Goal: Task Accomplishment & Management: Manage account settings

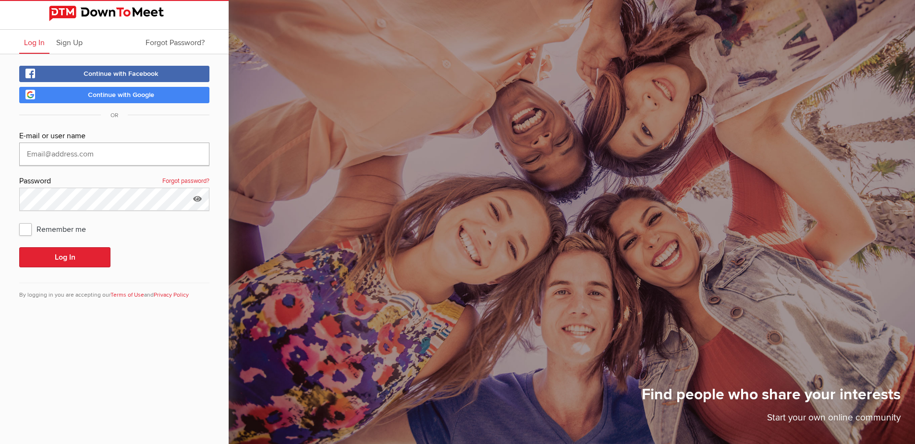
click at [104, 154] on input "text" at bounding box center [114, 154] width 190 height 23
click at [27, 232] on span "Remember me" at bounding box center [57, 228] width 76 height 17
click at [19, 220] on input "Remember me" at bounding box center [19, 220] width 0 height 0
checkbox input "true"
click at [79, 150] on input "text" at bounding box center [114, 154] width 190 height 23
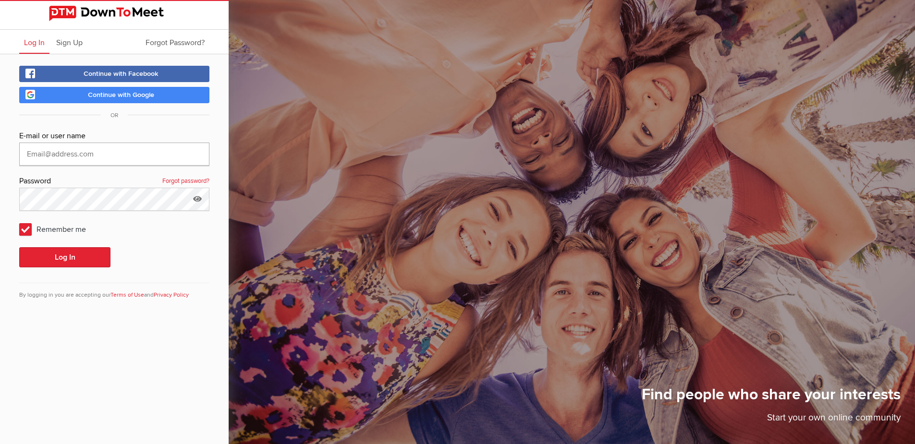
type input "JamminJeff"
drag, startPoint x: 62, startPoint y: 263, endPoint x: 89, endPoint y: 240, distance: 35.0
click at [62, 262] on button "Log In" at bounding box center [64, 257] width 91 height 20
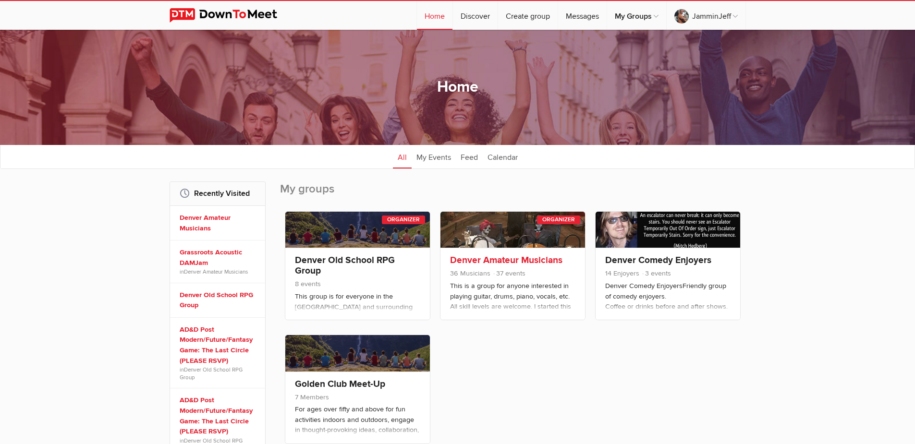
click at [518, 265] on link "Denver Amateur Musicians" at bounding box center [506, 260] width 112 height 12
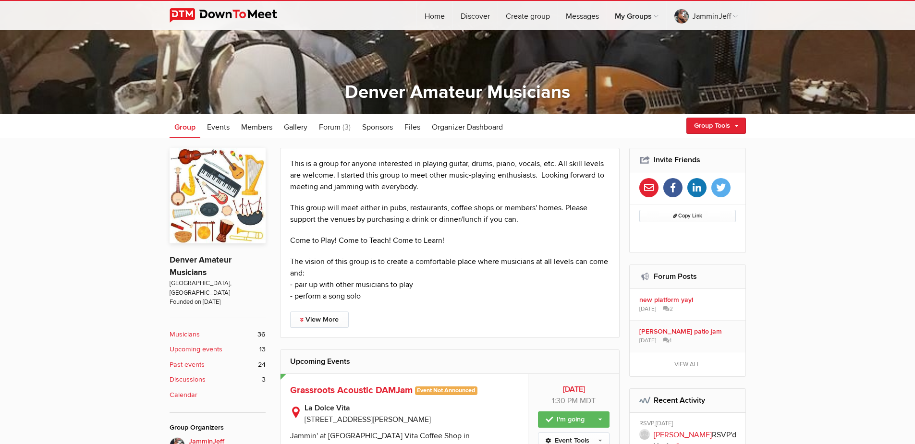
scroll to position [288, 0]
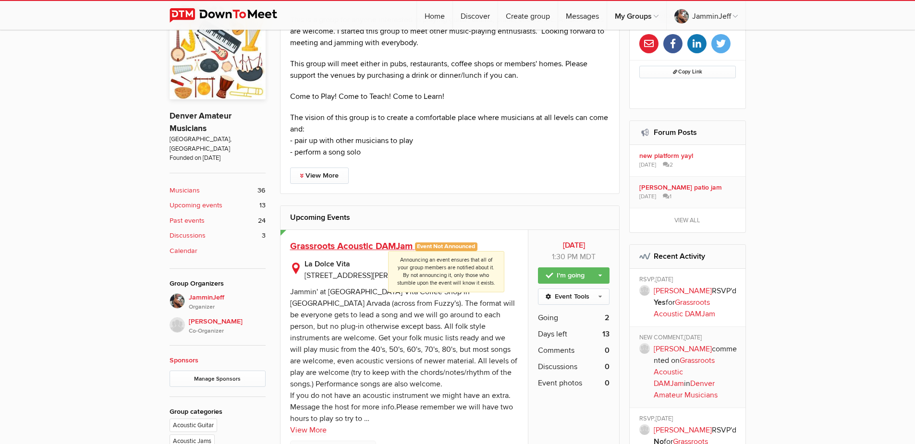
click at [425, 246] on span "Event Not Announced Announcing an event ensures that all of your group members …" at bounding box center [446, 246] width 63 height 9
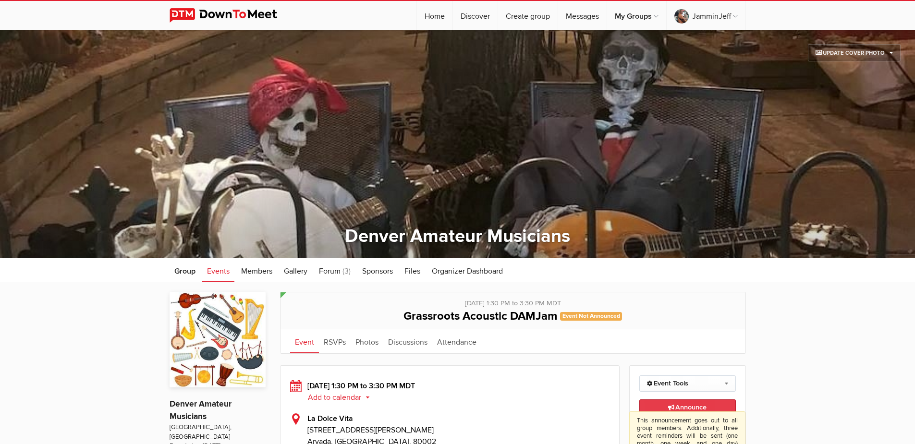
click at [700, 410] on span "Announce This announcement goes out to all group members. Additionally, three e…" at bounding box center [687, 407] width 38 height 8
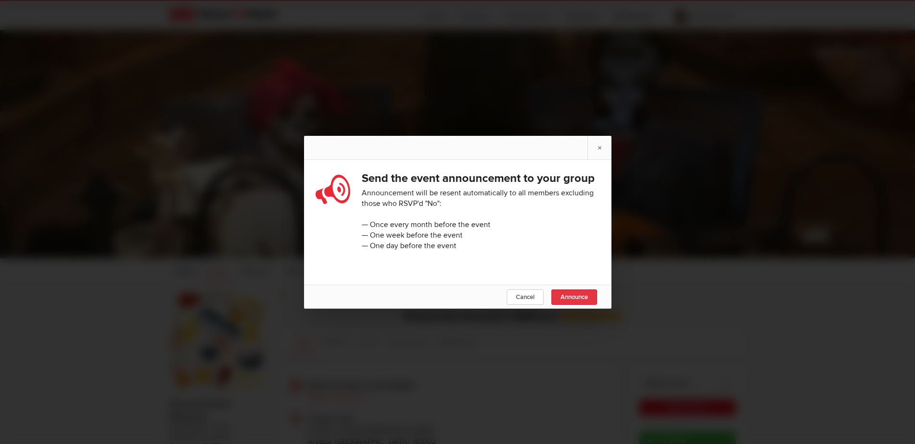
click at [574, 299] on link "Announce" at bounding box center [574, 296] width 46 height 15
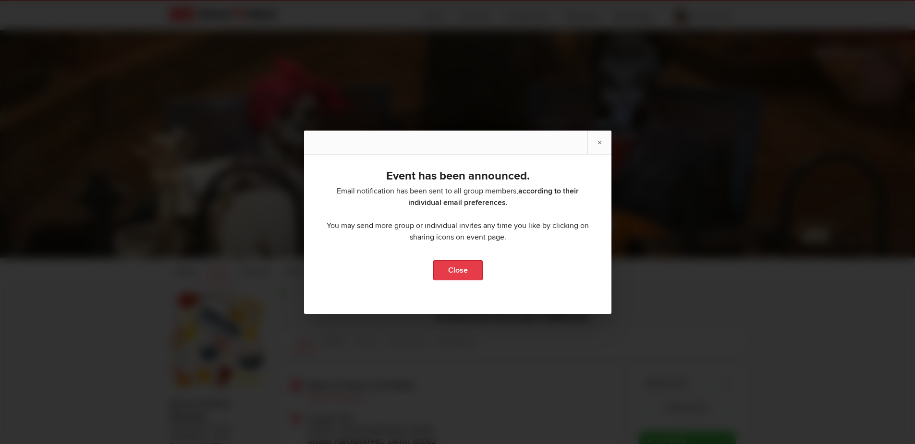
click at [451, 267] on link "Close" at bounding box center [457, 270] width 49 height 20
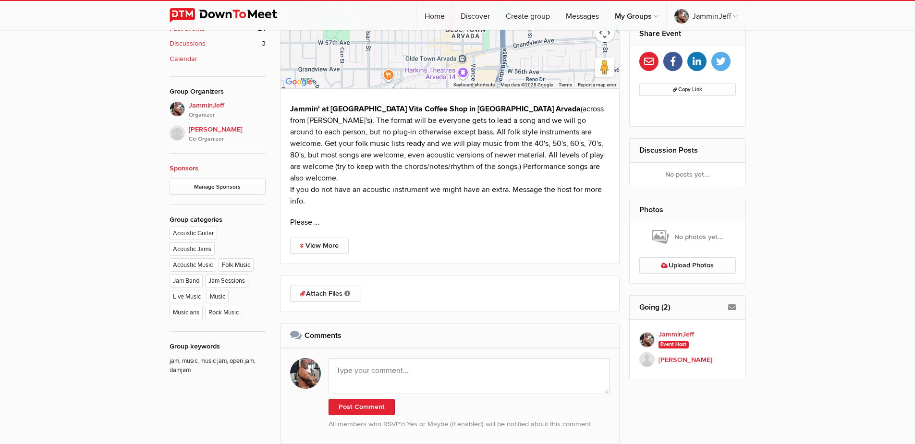
scroll to position [240, 0]
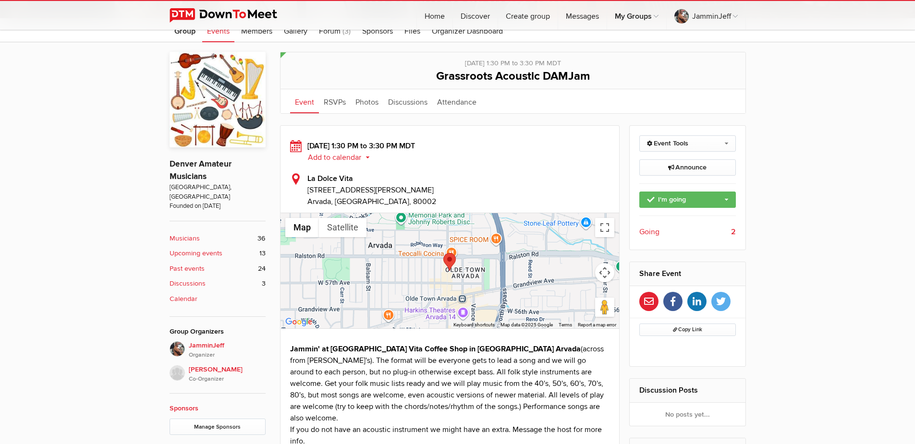
click at [194, 233] on b "Musicians" at bounding box center [184, 238] width 30 height 11
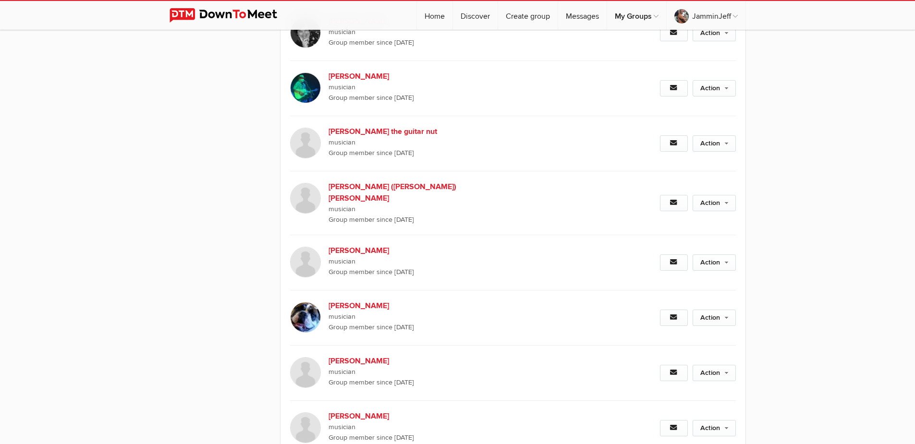
scroll to position [978, 0]
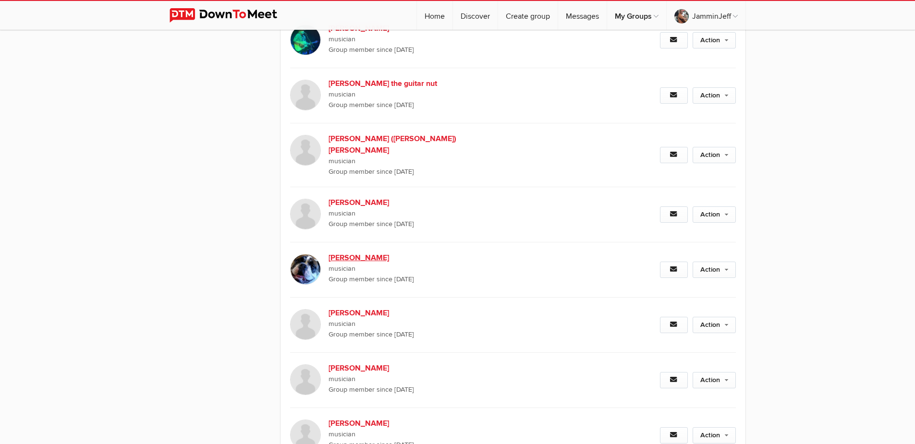
click at [365, 252] on b "[PERSON_NAME]" at bounding box center [410, 258] width 164 height 12
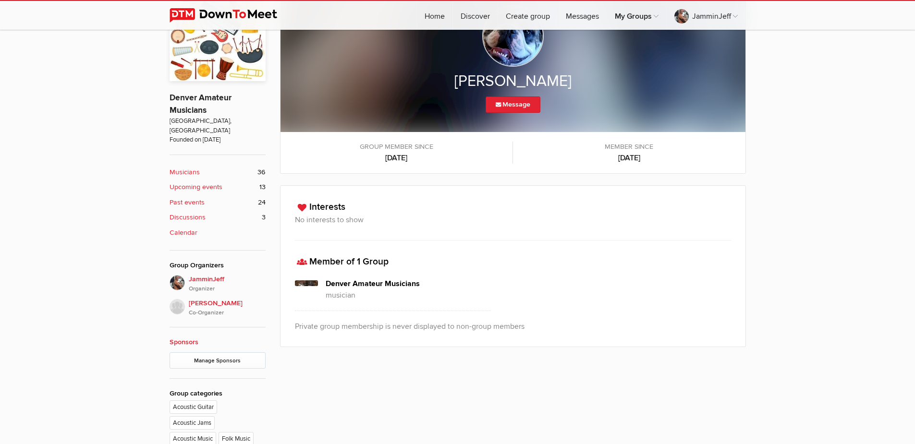
scroll to position [354, 0]
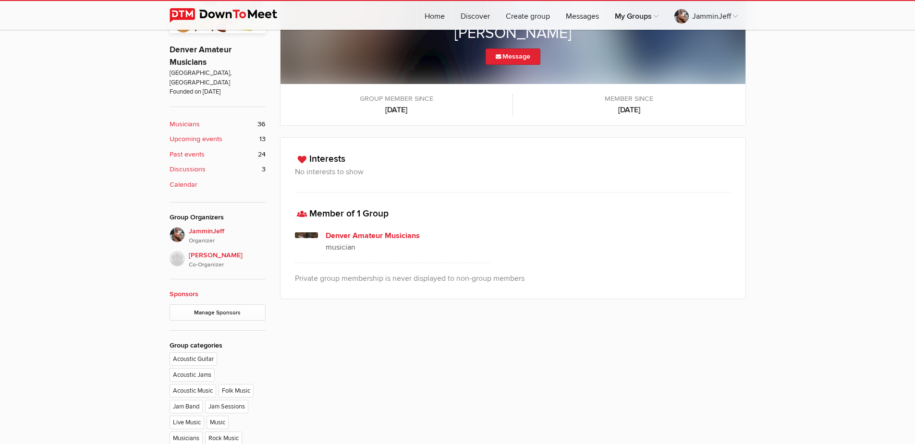
click at [353, 248] on p "musician" at bounding box center [409, 247] width 166 height 12
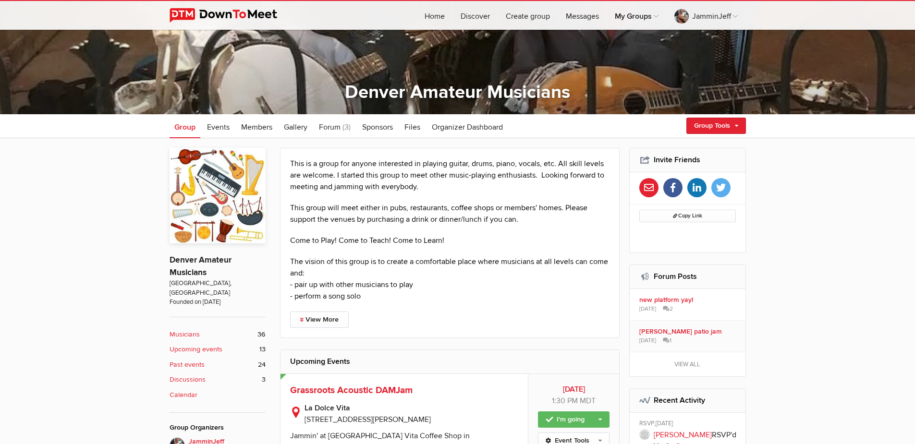
scroll to position [192, 0]
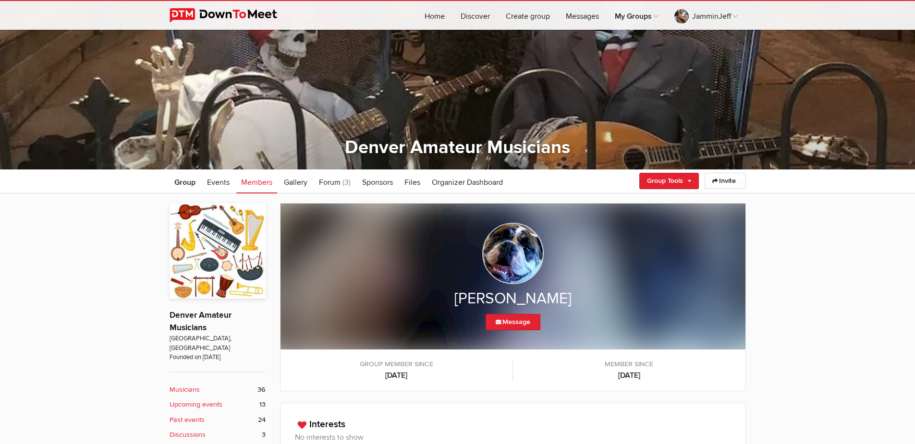
scroll to position [233, 0]
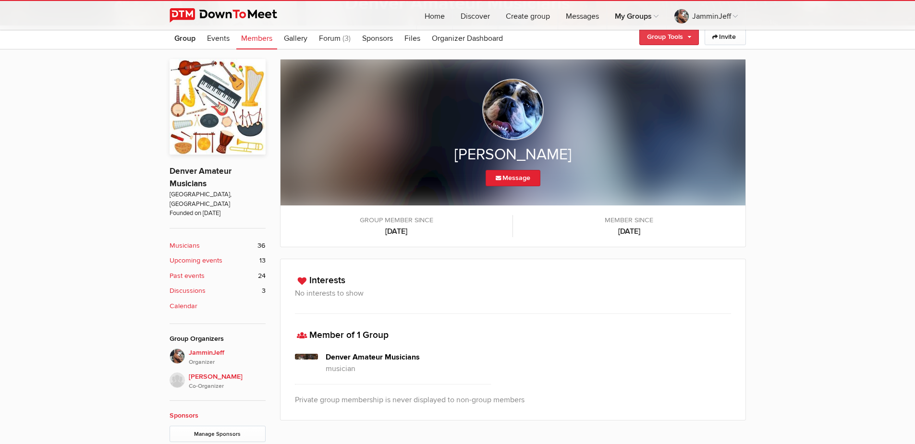
click at [689, 38] on link "Group Tools" at bounding box center [669, 37] width 60 height 16
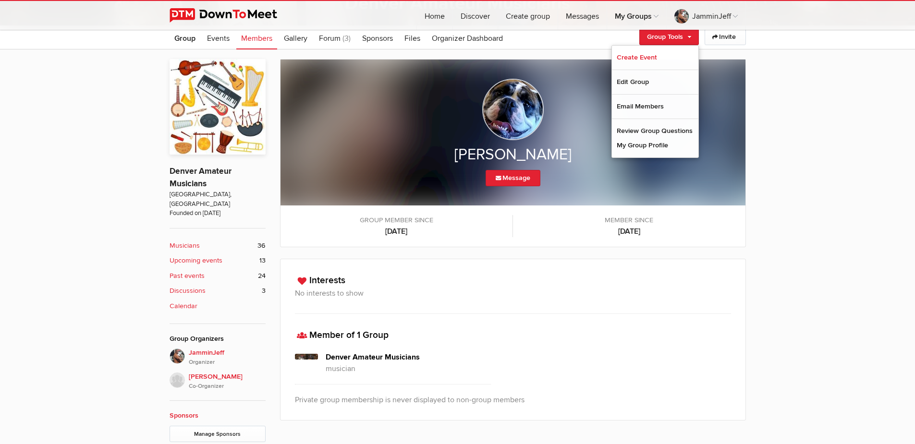
click at [823, 142] on div "[PERSON_NAME] Message Group member since [DATE] Member since [DATE]" at bounding box center [457, 350] width 915 height 602
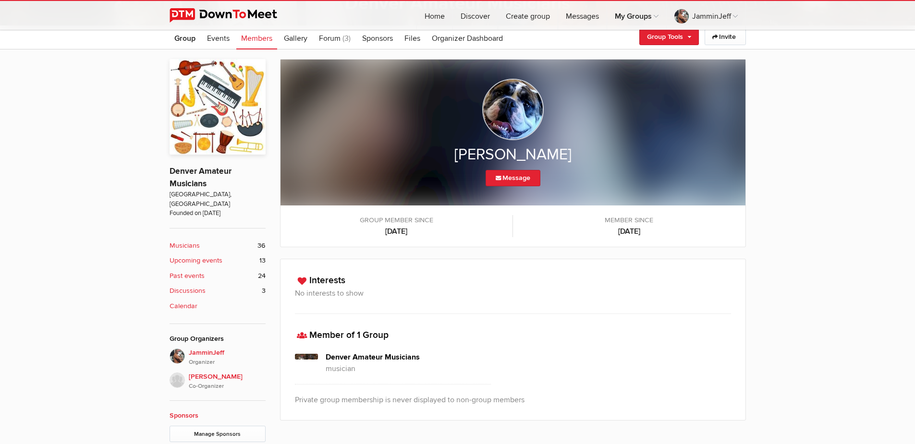
click at [104, 178] on div "[PERSON_NAME] Message Group member since [DATE] Member since [DATE]" at bounding box center [457, 350] width 915 height 602
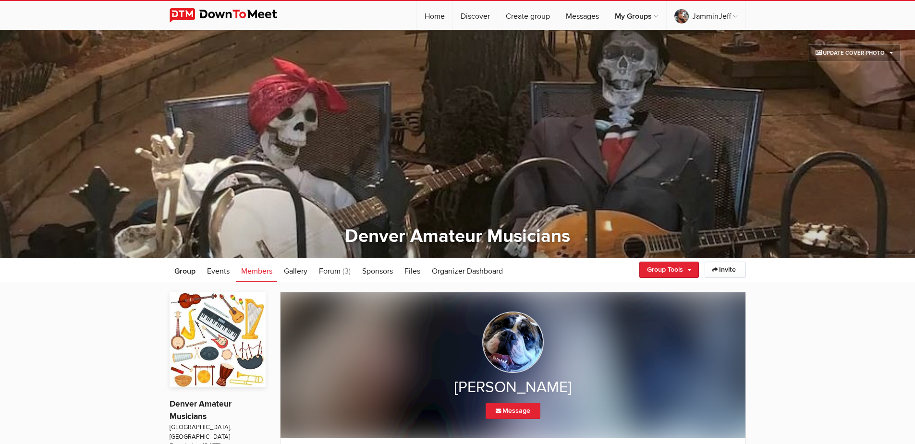
scroll to position [336, 0]
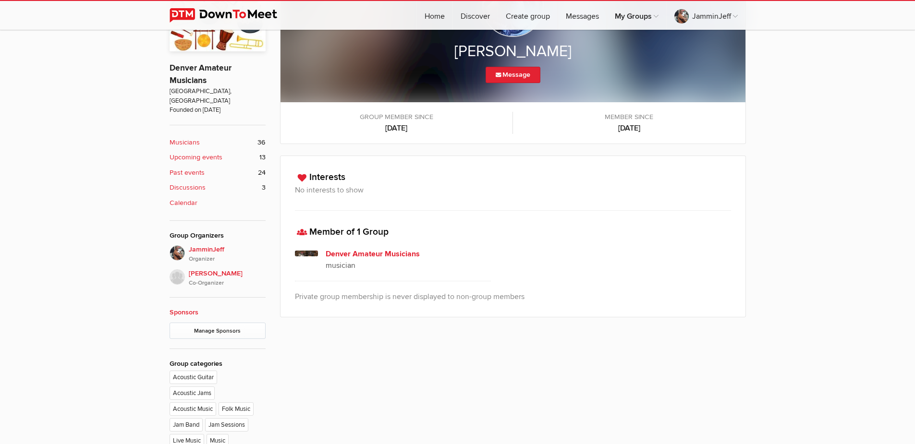
click at [339, 253] on h4 "Denver Amateur Musicians" at bounding box center [409, 254] width 166 height 12
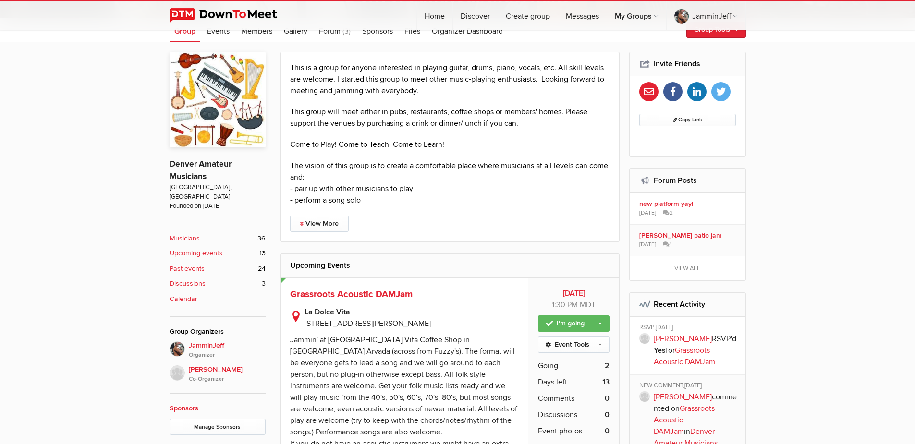
scroll to position [96, 0]
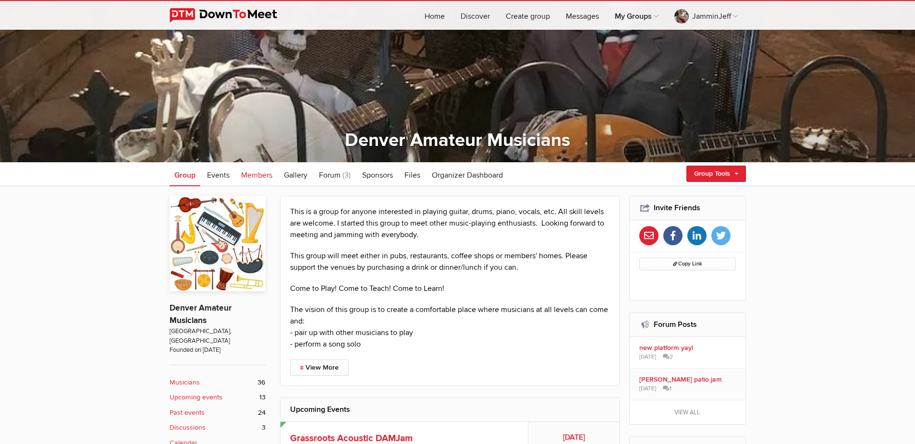
click at [255, 174] on span "Members" at bounding box center [256, 175] width 31 height 10
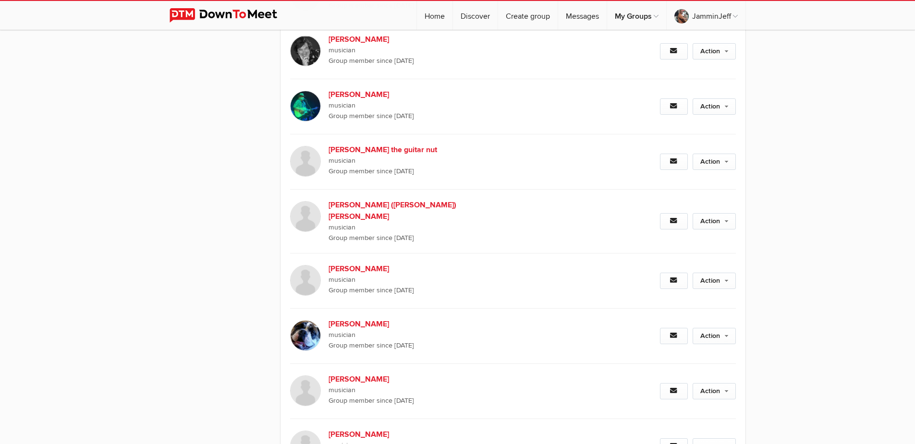
scroll to position [960, 0]
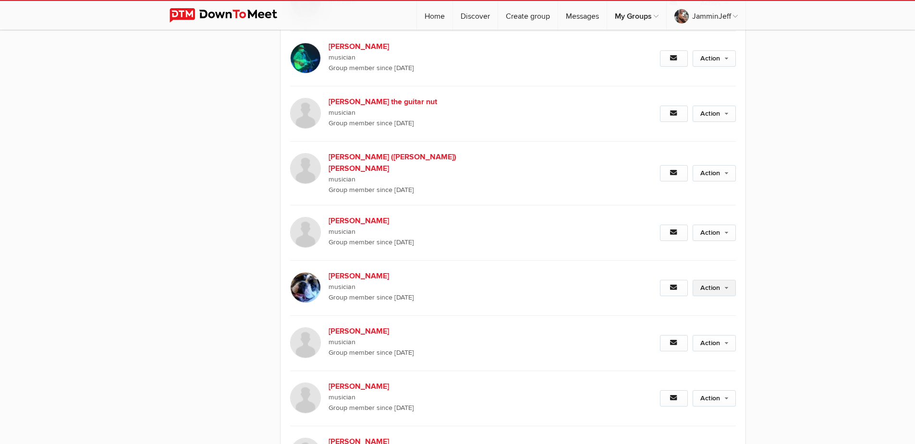
click at [724, 280] on link "Action" at bounding box center [713, 288] width 43 height 16
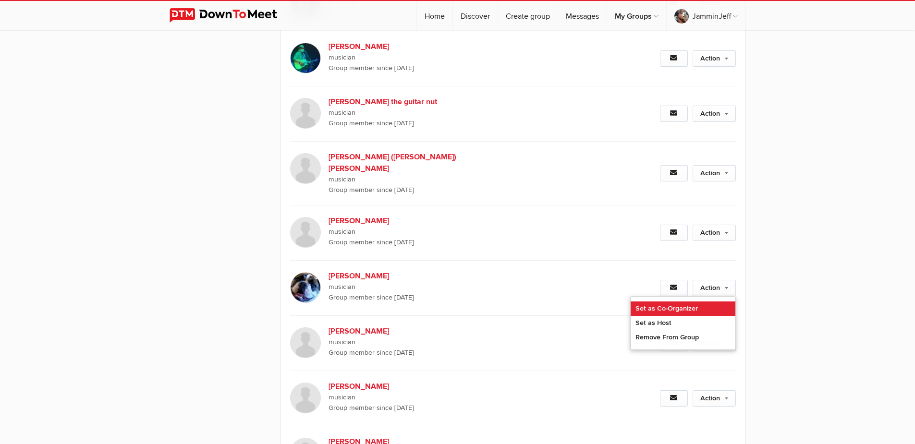
click at [696, 301] on link "Set as Co-Organizer" at bounding box center [682, 308] width 105 height 14
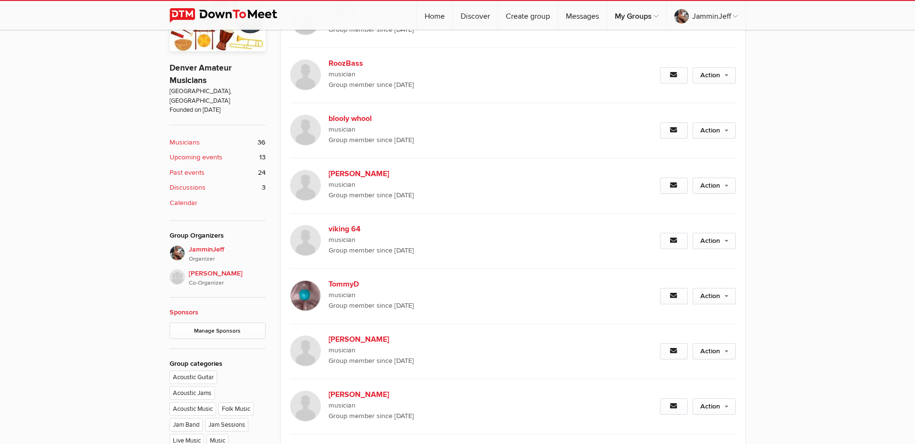
scroll to position [144, 0]
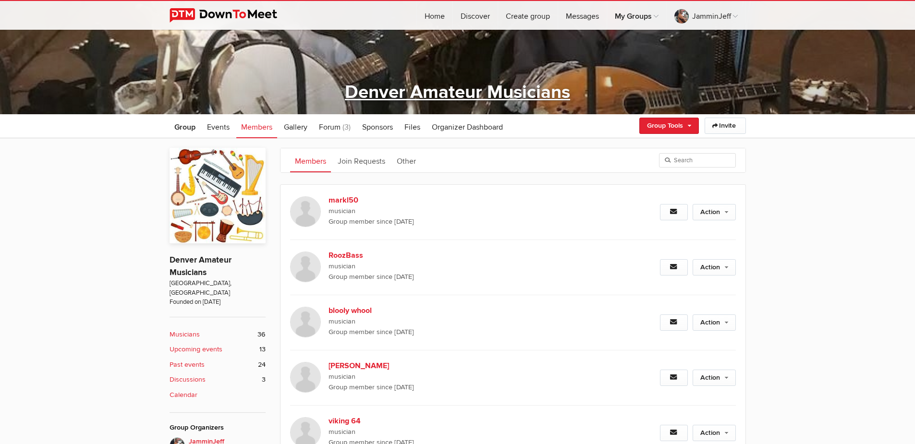
click at [448, 92] on link "Denver Amateur Musicians" at bounding box center [457, 92] width 225 height 22
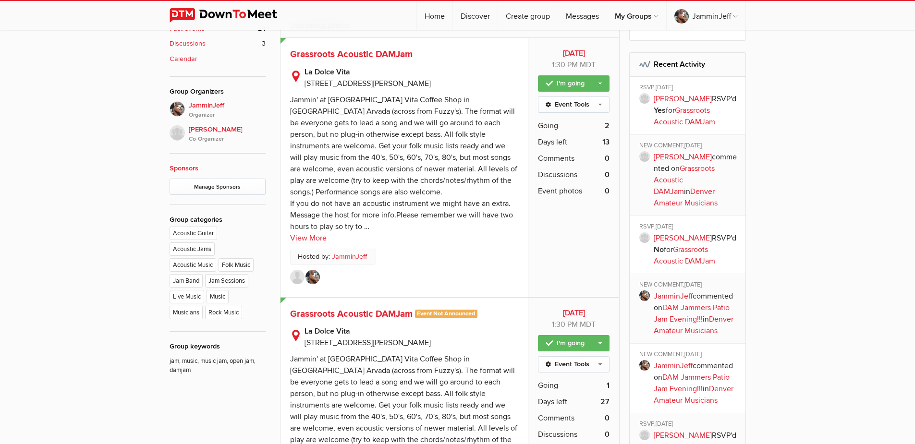
scroll to position [528, 0]
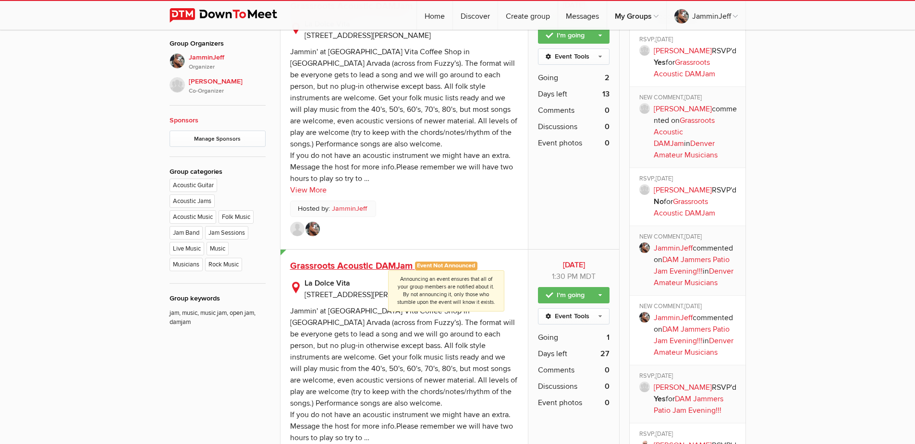
click at [450, 266] on span "Event Not Announced Announcing an event ensures that all of your group members …" at bounding box center [446, 266] width 63 height 9
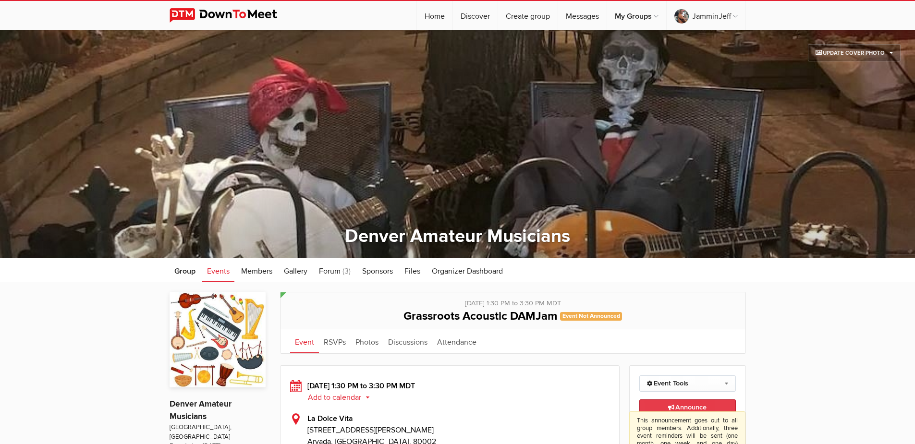
click at [686, 407] on span "Announce This announcement goes out to all group members. Additionally, three e…" at bounding box center [687, 407] width 38 height 8
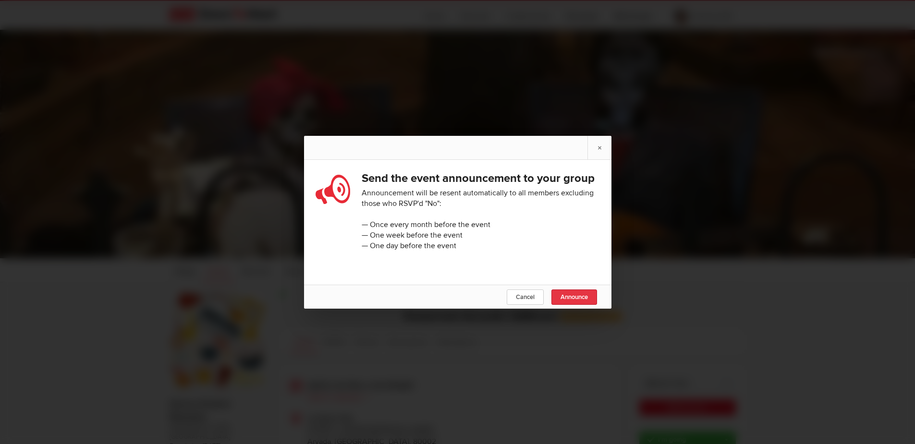
click at [559, 299] on link "Announce" at bounding box center [574, 296] width 46 height 15
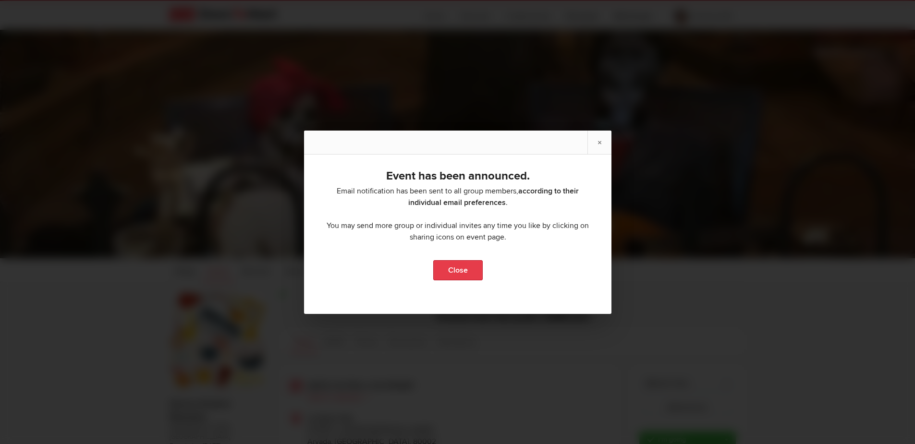
click at [466, 274] on link "Close" at bounding box center [457, 270] width 49 height 20
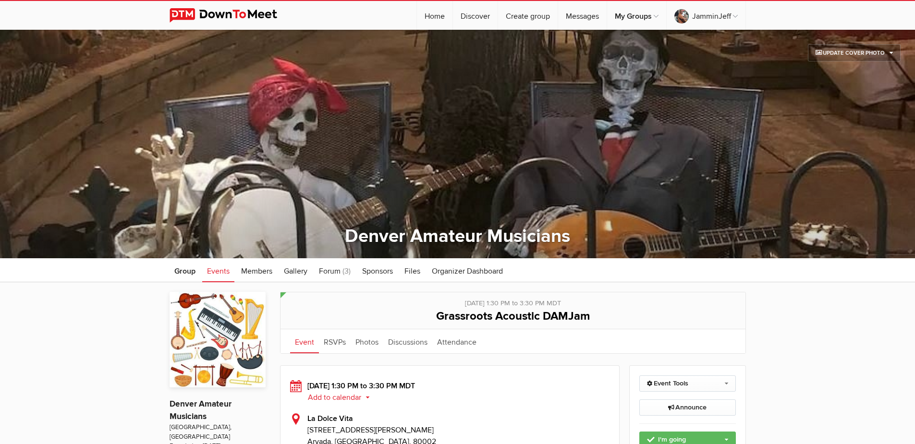
click at [214, 270] on span "Events" at bounding box center [218, 271] width 23 height 10
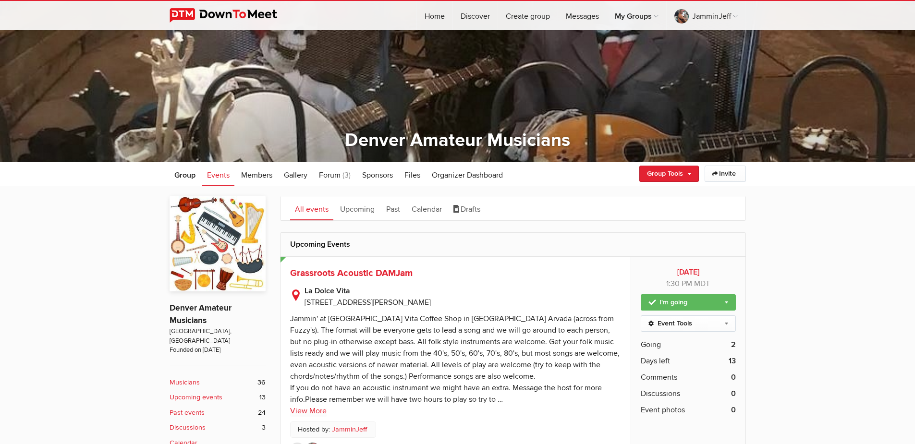
scroll to position [144, 0]
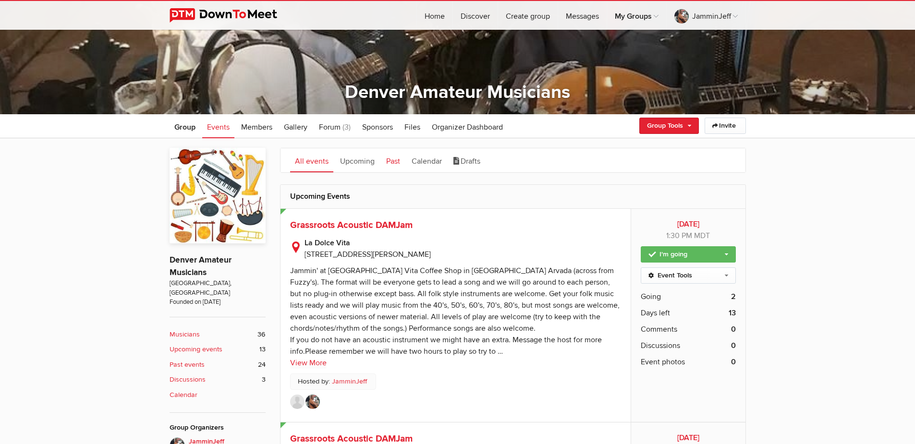
click at [398, 162] on link "Past" at bounding box center [393, 160] width 24 height 24
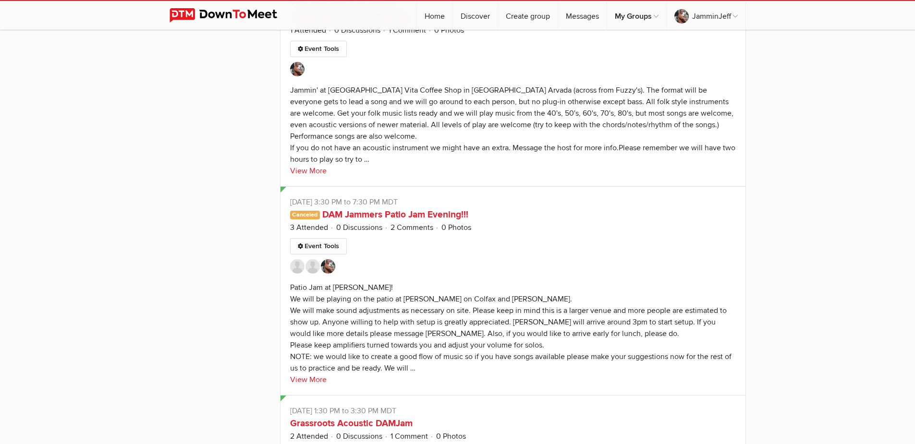
scroll to position [1248, 0]
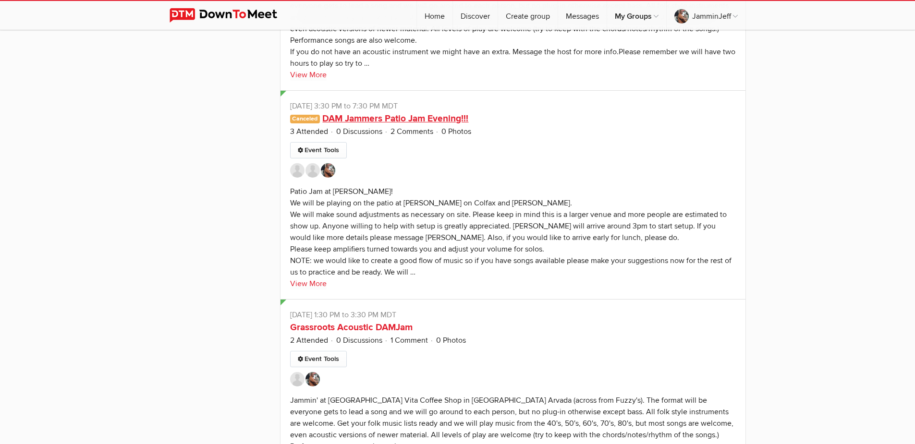
click at [355, 117] on link "DAM Jammers Patio Jam Evening!!!" at bounding box center [395, 119] width 146 height 12
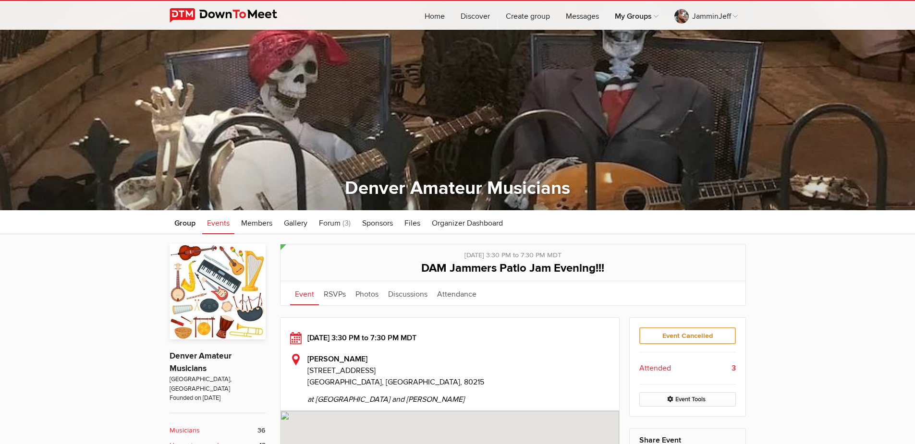
scroll to position [96, 0]
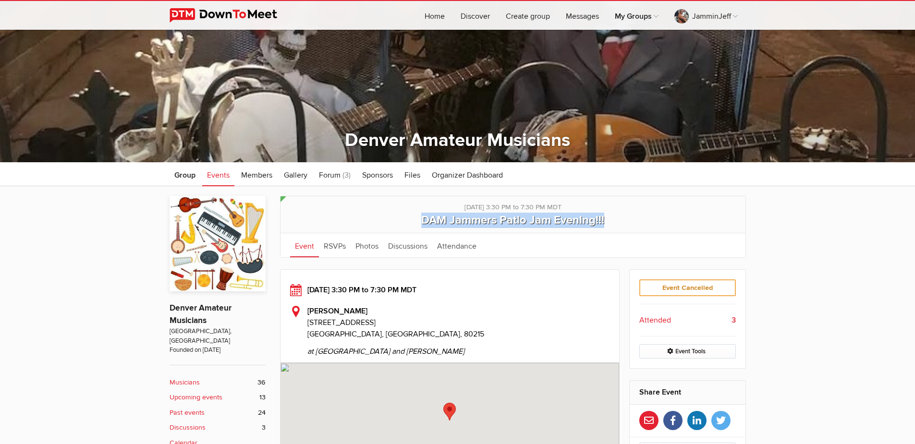
drag, startPoint x: 420, startPoint y: 221, endPoint x: 606, endPoint y: 221, distance: 186.8
click at [606, 221] on h1 "DAM Jammers Patio Jam Evening!!!" at bounding box center [513, 220] width 446 height 25
copy span "DAM Jammers Patio Jam Evening!!!"
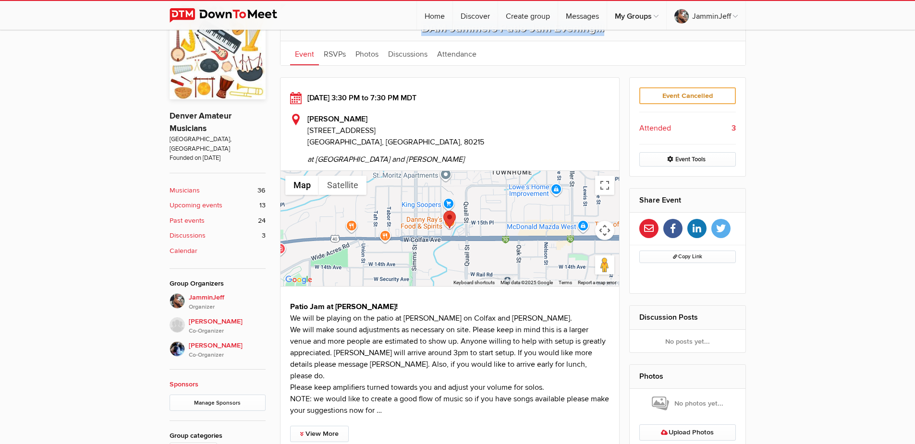
scroll to position [336, 0]
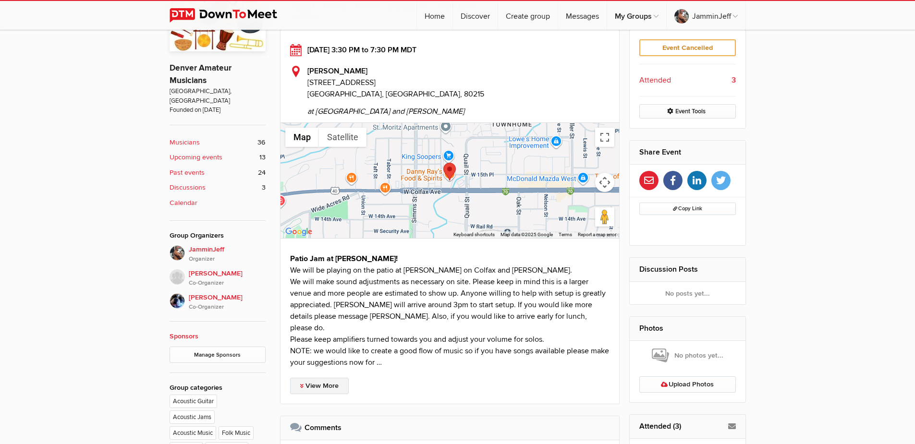
click at [324, 378] on link "View More" at bounding box center [319, 386] width 59 height 16
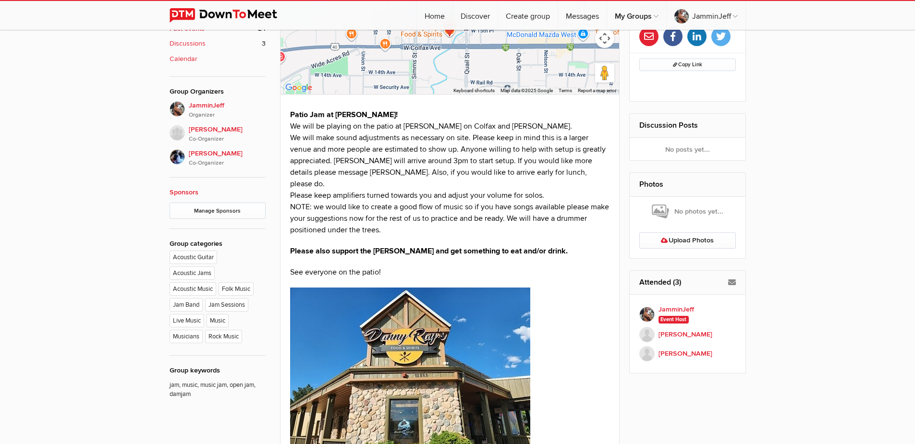
scroll to position [528, 0]
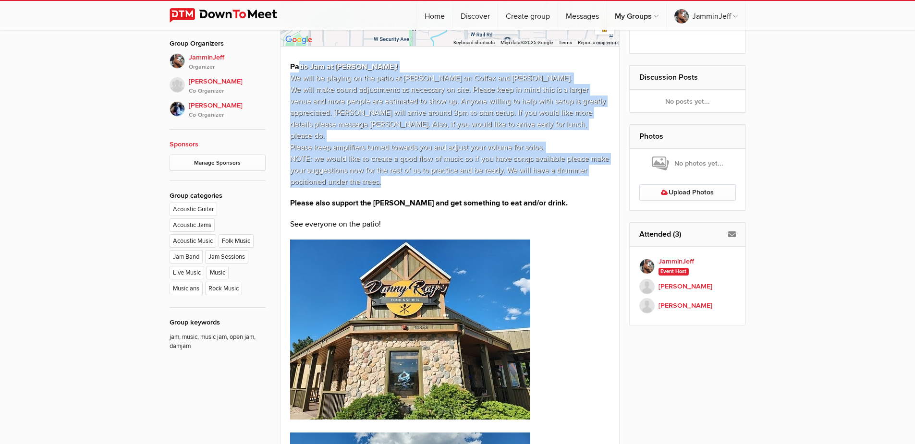
drag, startPoint x: 383, startPoint y: 170, endPoint x: 299, endPoint y: 69, distance: 131.6
click at [299, 69] on p "Patio Jam at [PERSON_NAME]! We will be playing on the patio at [PERSON_NAME] on…" at bounding box center [450, 124] width 320 height 127
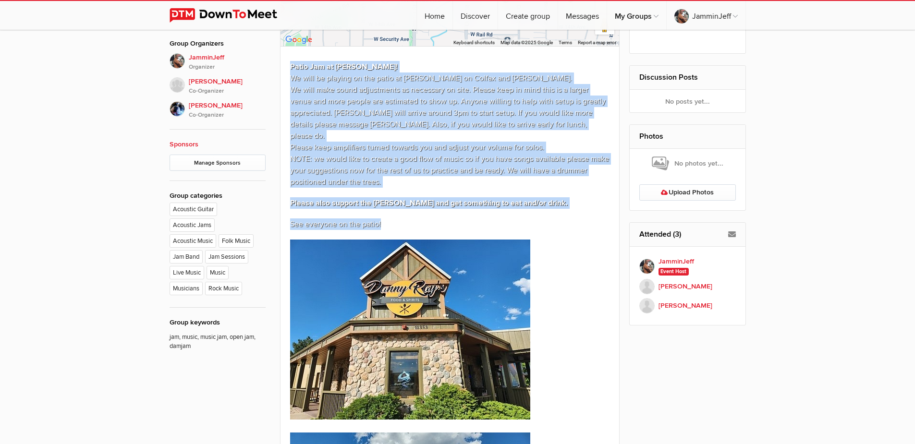
drag, startPoint x: 387, startPoint y: 215, endPoint x: 289, endPoint y: 62, distance: 181.0
click at [290, 62] on div "Patio Jam at [PERSON_NAME]! We will be playing on the patio at [PERSON_NAME] on…" at bounding box center [450, 338] width 320 height 555
copy div "Patio Jam at [PERSON_NAME]! We will be playing on the patio at [PERSON_NAME] on…"
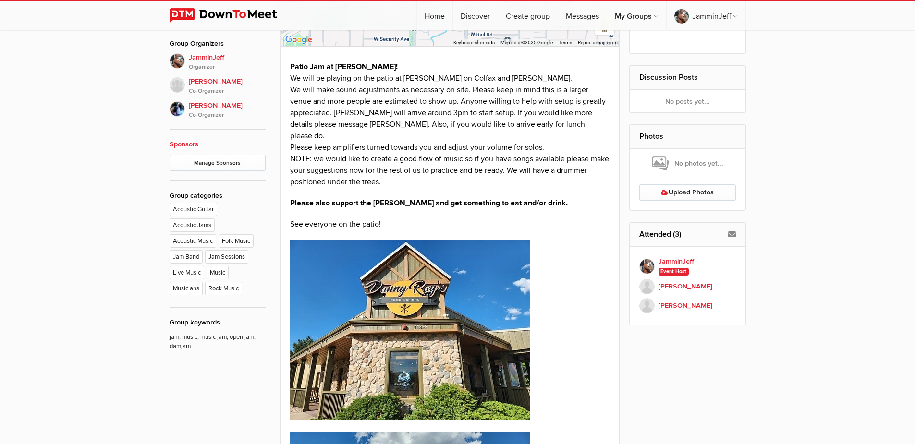
click at [807, 87] on div "Public event Anyone who has access to the group can see the event, description,…" at bounding box center [457, 356] width 915 height 1205
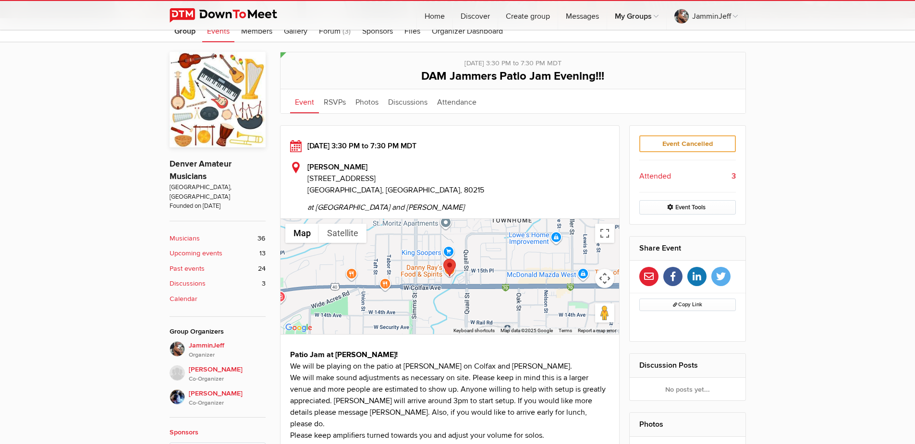
scroll to position [192, 0]
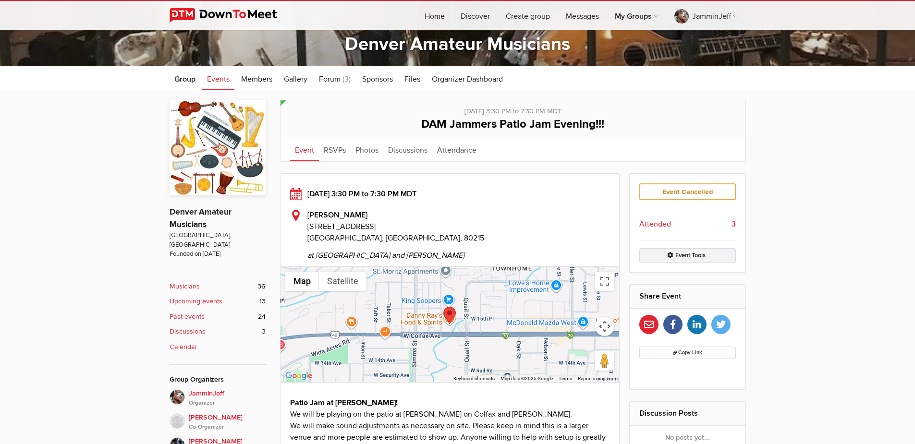
click at [684, 250] on link "Event Tools" at bounding box center [687, 255] width 96 height 14
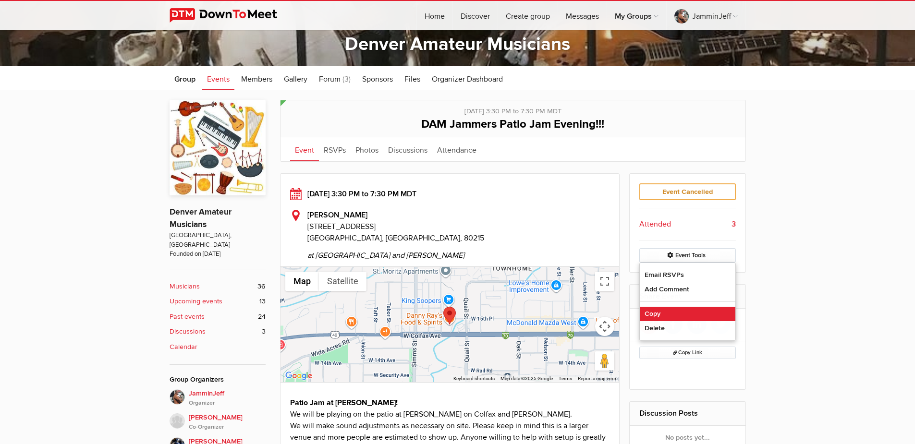
click at [668, 314] on link "Copy" at bounding box center [687, 314] width 96 height 14
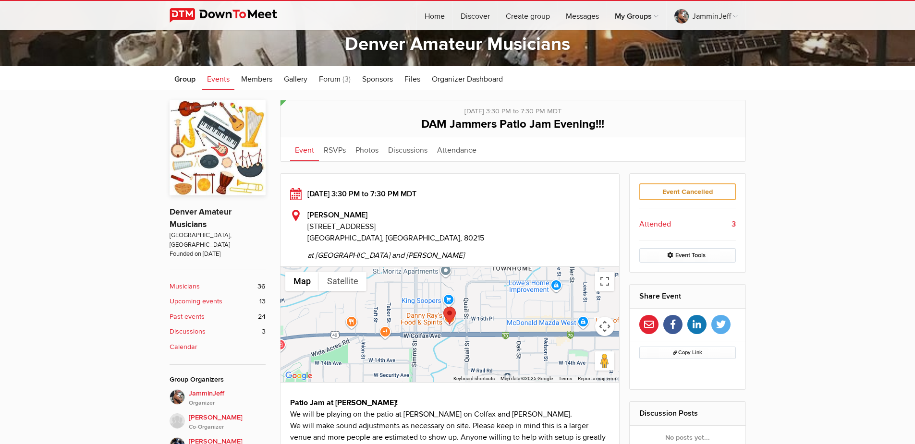
select select "[GEOGRAPHIC_DATA]"
select select "CO"
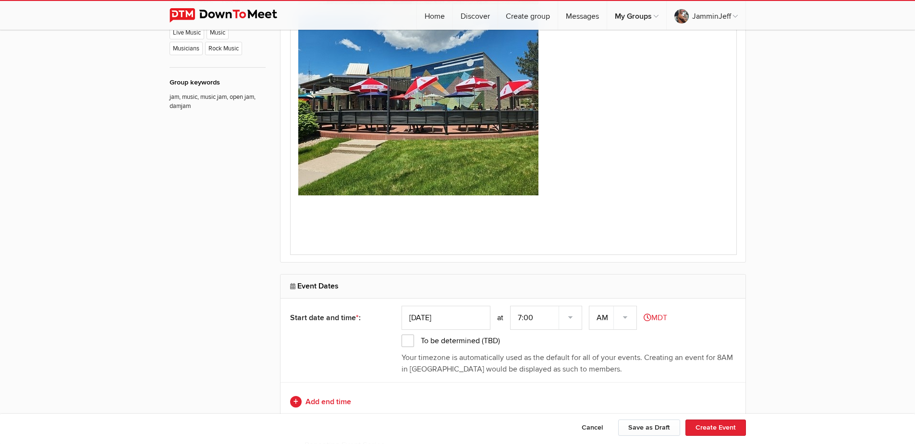
scroll to position [816, 0]
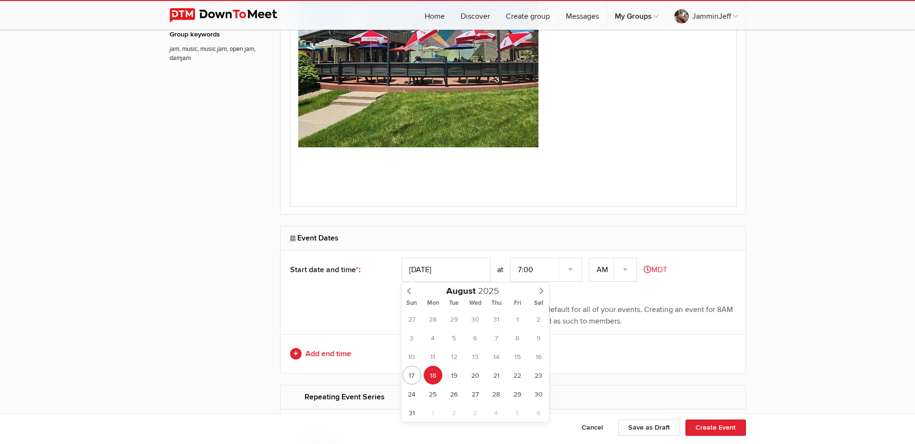
click at [477, 269] on input "[DATE]" at bounding box center [445, 270] width 89 height 24
click at [543, 292] on icon at bounding box center [541, 291] width 7 height 7
type input "[DATE]"
drag, startPoint x: 540, startPoint y: 337, endPoint x: 540, endPoint y: 326, distance: 11.1
click at [536, 272] on select "7:00 7:15 7:30 7:45 8:00 8:15 8:30 8:45 9:00 9:15 9:30 9:45 10:00 10:15 10:30 1…" at bounding box center [546, 270] width 72 height 24
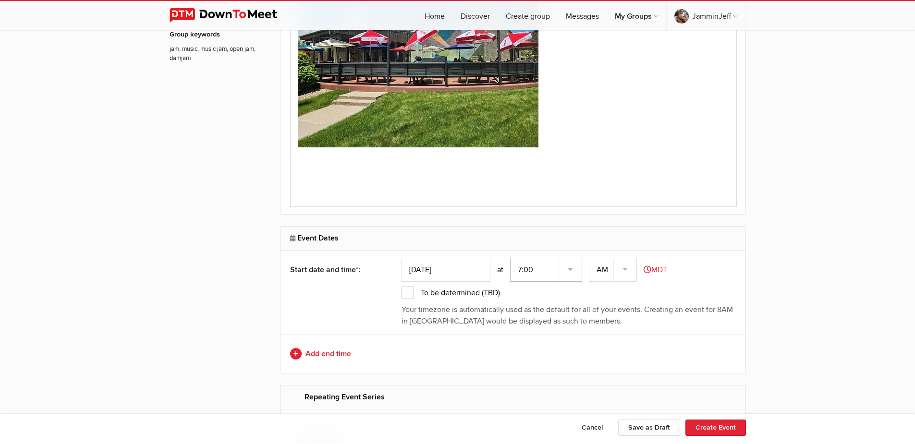
select select "3:30:00"
click at [511, 258] on select "7:00 7:15 7:30 7:45 8:00 8:15 8:30 8:45 9:00 9:15 9:30 9:45 10:00 10:15 10:30 1…" at bounding box center [546, 270] width 72 height 24
click at [612, 268] on select "AM PM" at bounding box center [613, 270] width 48 height 24
select select "PM"
click at [590, 258] on select "AM PM" at bounding box center [613, 270] width 48 height 24
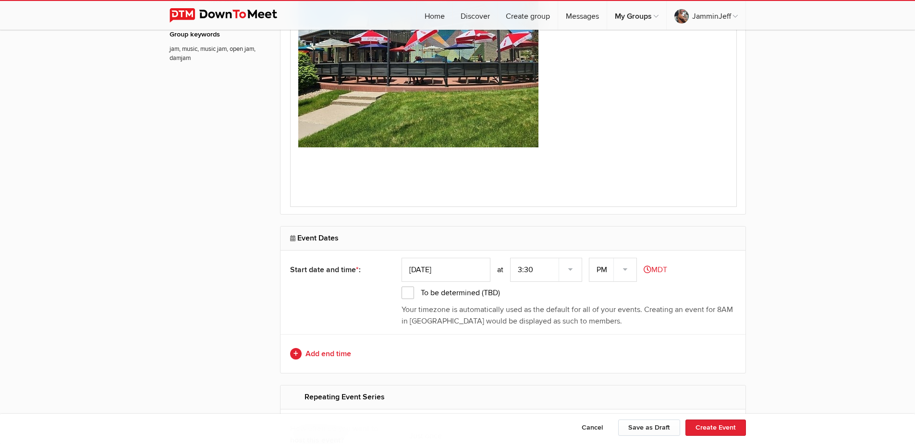
click at [309, 353] on link "Add end time" at bounding box center [513, 354] width 446 height 12
click at [528, 352] on select "7:00 7:15 7:30 7:45 8:00 8:15 8:30 8:45 9:00 9:15 9:30 9:45 10:00 10:15 10:30 1…" at bounding box center [546, 354] width 72 height 24
select select "7:30:00"
click at [511, 342] on select "7:00 7:15 7:30 7:45 8:00 8:15 8:30 8:45 9:00 9:15 9:30 9:45 10:00 10:15 10:30 1…" at bounding box center [546, 354] width 72 height 24
click at [600, 350] on select "AM PM" at bounding box center [613, 354] width 48 height 24
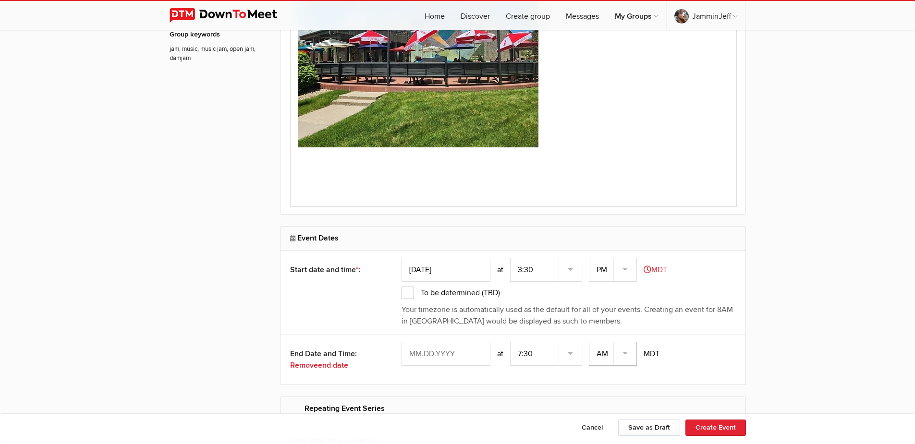
select select "PM"
click at [590, 342] on select "AM PM" at bounding box center [613, 354] width 48 height 24
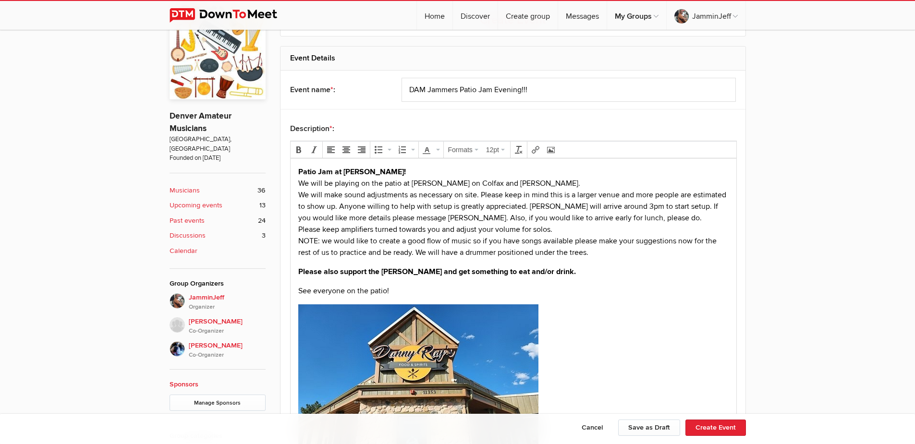
scroll to position [192, 0]
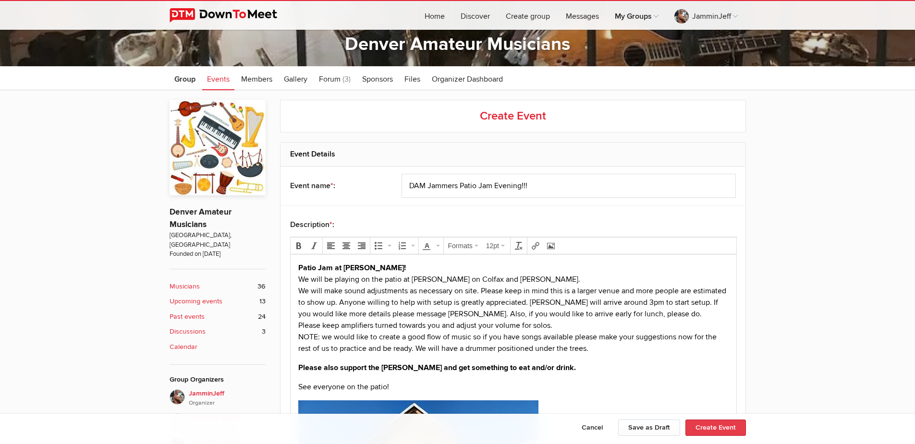
click at [716, 428] on button "Create Event" at bounding box center [715, 428] width 60 height 16
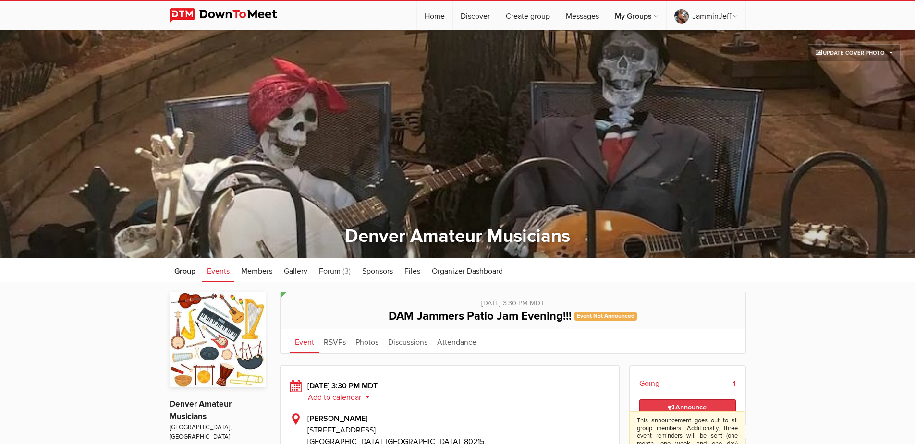
click at [695, 409] on span "Announce This announcement goes out to all group members. Additionally, three e…" at bounding box center [687, 407] width 38 height 8
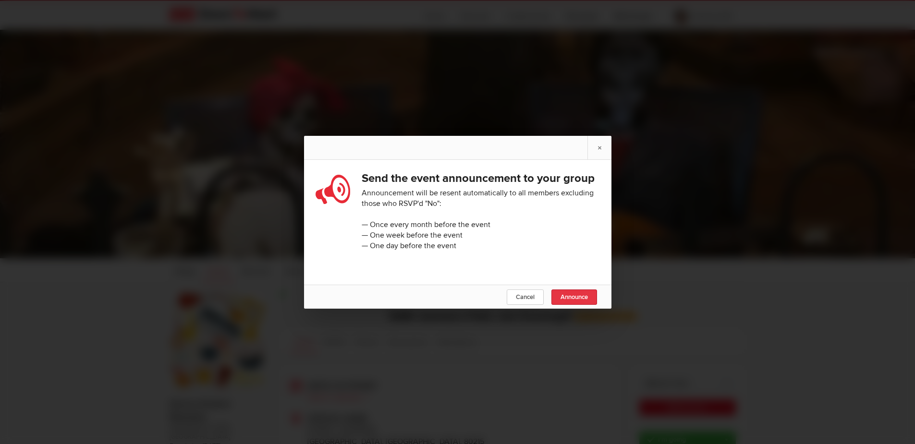
click at [577, 301] on span "Announce" at bounding box center [573, 297] width 27 height 8
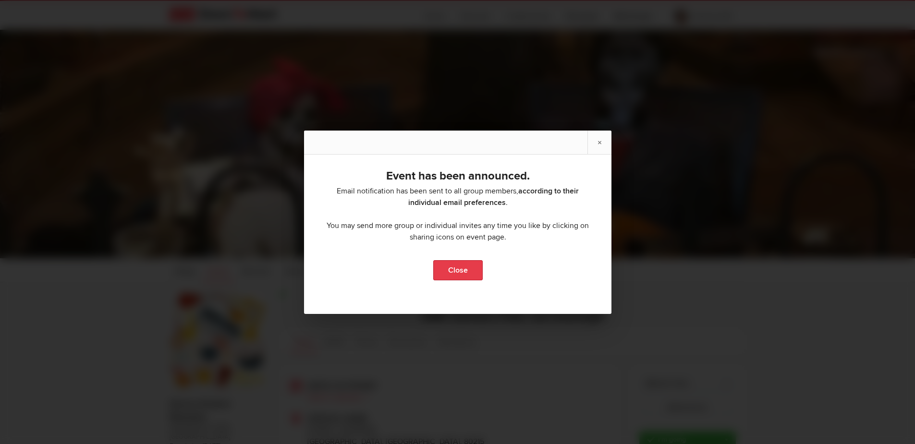
click at [454, 269] on link "Close" at bounding box center [457, 270] width 49 height 20
